Goal: Task Accomplishment & Management: Use online tool/utility

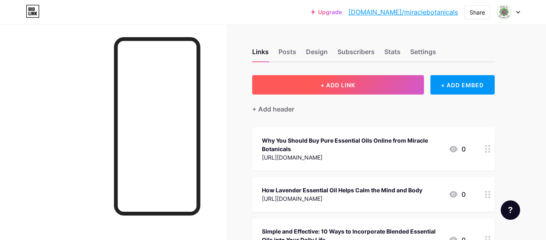
click at [355, 86] on span "+ ADD LINK" at bounding box center [338, 85] width 35 height 7
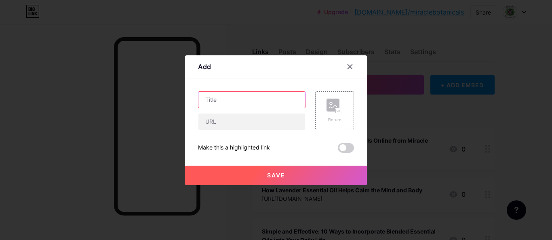
click at [246, 99] on input "text" at bounding box center [252, 100] width 107 height 16
paste input "Unveil Nature’s Hidden Gems with Rare Essential Oils"
type input "Unveil Nature’s Hidden Gems with Rare Essential Oils"
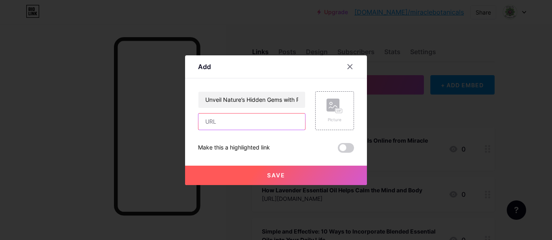
click at [230, 127] on input "text" at bounding box center [252, 122] width 107 height 16
paste input "[URL][DOMAIN_NAME]"
type input "[URL][DOMAIN_NAME]"
click at [229, 174] on button "Save" at bounding box center [276, 175] width 182 height 19
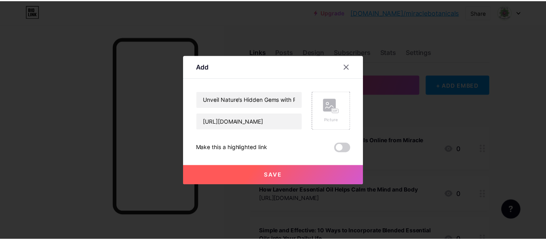
scroll to position [0, 0]
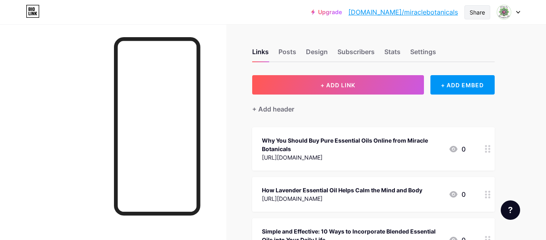
click at [469, 13] on div "Share" at bounding box center [478, 12] width 26 height 14
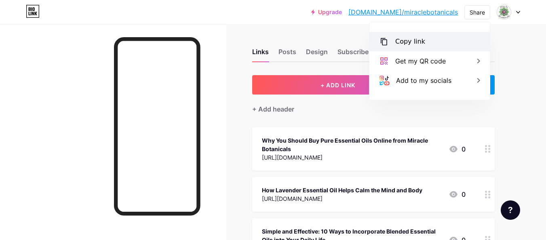
click at [415, 45] on div "Copy link" at bounding box center [411, 42] width 30 height 10
